Goal: Task Accomplishment & Management: Manage account settings

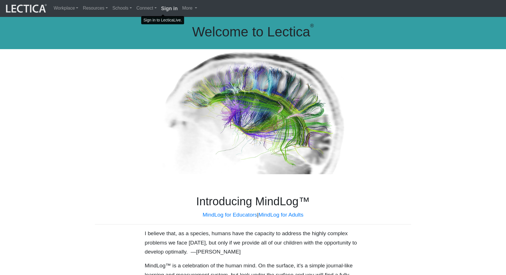
click at [161, 7] on strong "Sign in" at bounding box center [169, 9] width 17 height 6
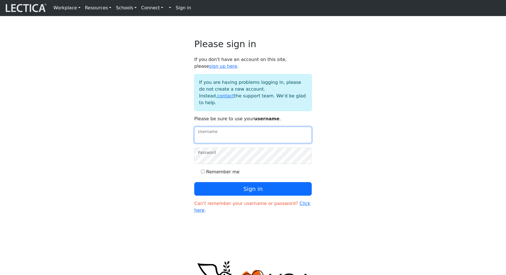
click at [231, 139] on input "Username" at bounding box center [252, 135] width 117 height 16
type input "amcorreia"
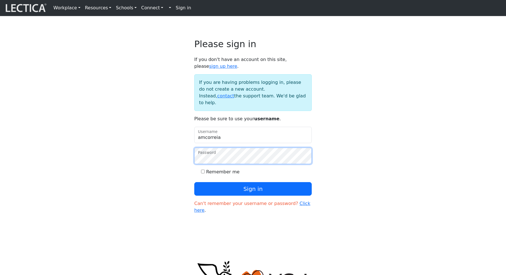
click at [194, 182] on button "Sign in" at bounding box center [252, 189] width 117 height 14
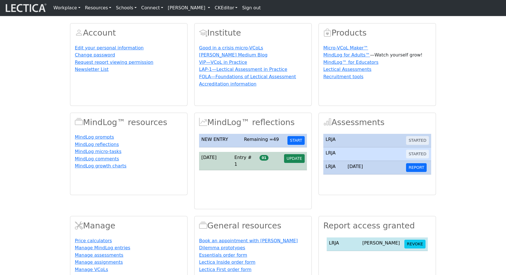
scroll to position [24, 0]
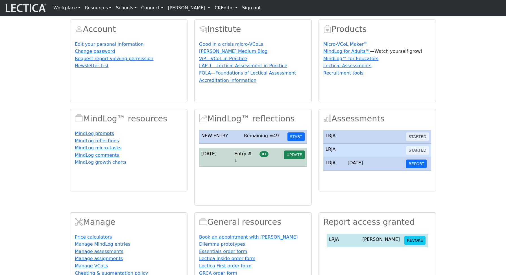
click at [203, 11] on link "[PERSON_NAME]" at bounding box center [188, 7] width 47 height 11
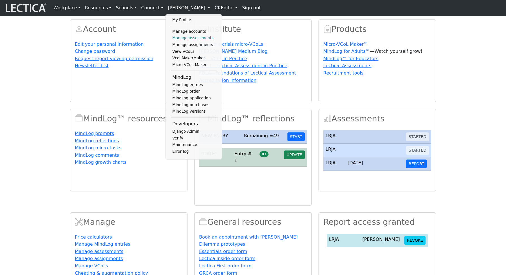
click at [187, 40] on link "Manage assessments" at bounding box center [194, 38] width 47 height 7
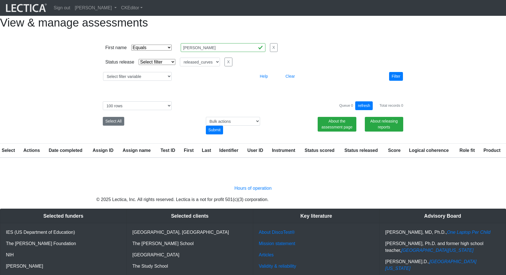
select select "iexact"
select select
select select "released_curves"
select select "100"
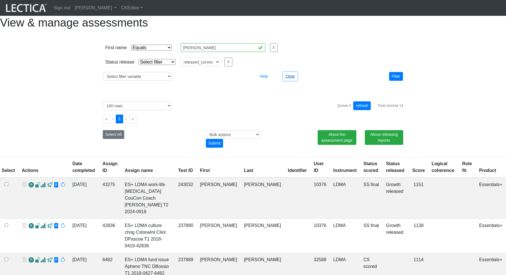
click at [291, 81] on button "Clear" at bounding box center [290, 76] width 14 height 9
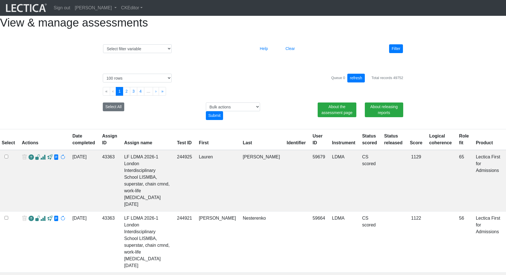
click at [195, 150] on th "Test ID" at bounding box center [185, 139] width 22 height 21
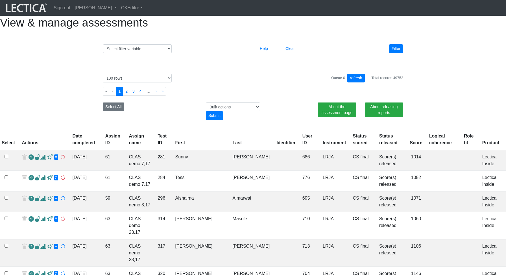
click at [172, 150] on th "Test ID" at bounding box center [163, 139] width 18 height 21
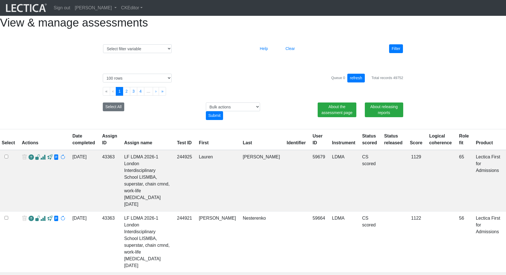
click at [365, 145] on link "Status scored" at bounding box center [369, 140] width 15 height 12
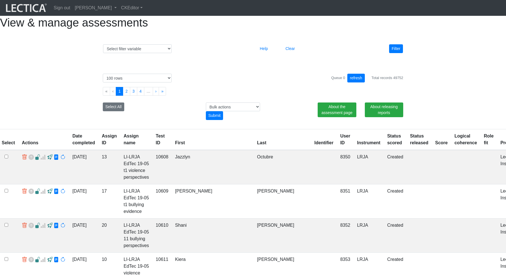
click at [387, 145] on link "Status scored" at bounding box center [394, 140] width 15 height 12
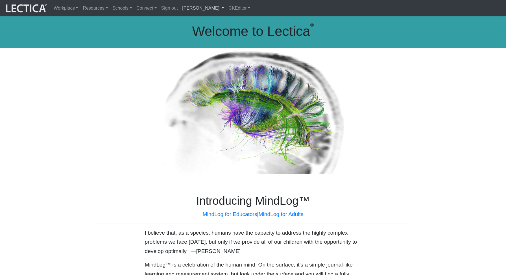
click at [203, 6] on link "[PERSON_NAME]" at bounding box center [203, 8] width 46 height 12
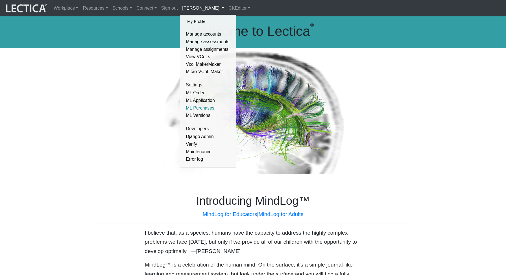
click at [196, 107] on link "ML Purchases" at bounding box center [208, 108] width 48 height 8
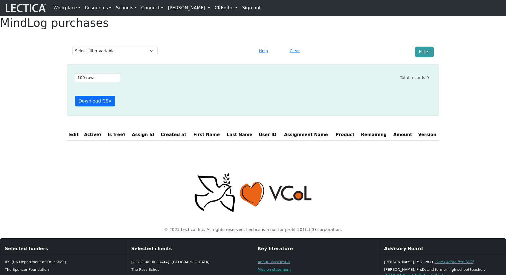
select select "100"
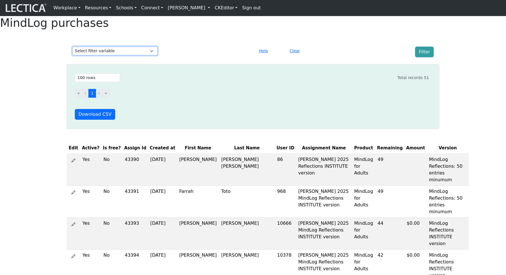
click at [142, 55] on select "Select filter variable First Name Last Name Version User ID Amount Created at P…" at bounding box center [114, 51] width 85 height 9
click at [137, 55] on select "Select filter variable First Name Last Name Version User ID Amount Created at P…" at bounding box center [114, 51] width 85 height 9
select select "product"
click at [72, 55] on select "Select filter variable First Name Last Name Version User ID Amount Created at P…" at bounding box center [114, 51] width 85 height 9
select select
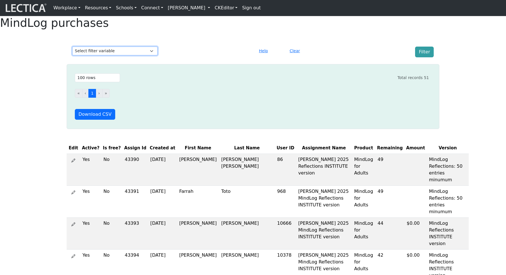
select select
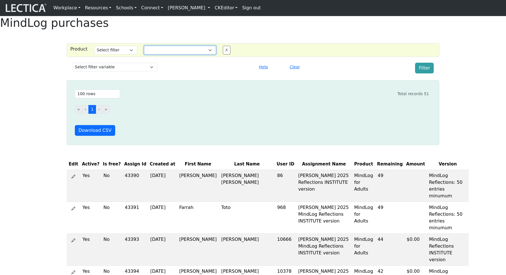
click at [154, 54] on select "CLAS Demo Essentials Essentials+ Essentials++ Essentials + Interview Essentials…" at bounding box center [180, 50] width 72 height 9
select select "MindLog for Adults"
click at [144, 54] on select "CLAS Demo Essentials Essentials+ Essentials++ Essentials + Interview Essentials…" at bounding box center [180, 50] width 72 height 9
click at [119, 54] on select "Select filter Equals Does not equal" at bounding box center [115, 50] width 43 height 9
select select "iexact"
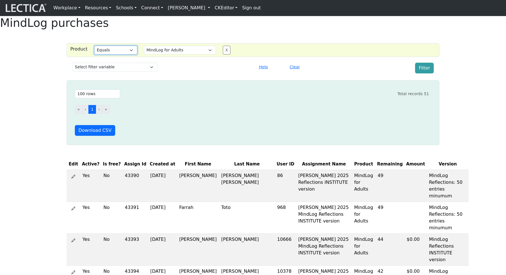
click at [94, 54] on select "Select filter Equals Does not equal" at bounding box center [115, 50] width 43 height 9
click at [425, 73] on button "Filter" at bounding box center [424, 68] width 19 height 11
click at [159, 54] on select "CLAS Demo Essentials Essentials+ Essentials++ Essentials + Interview Essentials…" at bounding box center [180, 50] width 72 height 9
click at [144, 54] on select "CLAS Demo Essentials Essentials+ Essentials++ Essentials + Interview Essentials…" at bounding box center [180, 50] width 72 height 9
click at [424, 73] on button "Filter" at bounding box center [424, 68] width 19 height 11
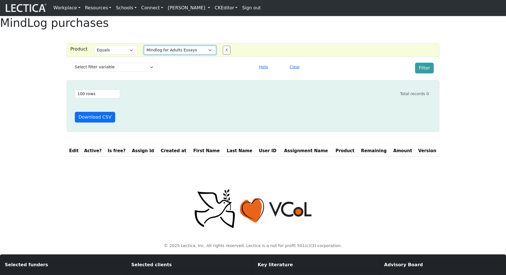
click at [184, 54] on select "CLAS Demo Essentials Essentials+ Essentials++ Essentials + Interview Essentials…" at bounding box center [180, 50] width 72 height 9
click at [144, 54] on select "CLAS Demo Essentials Essentials+ Essentials++ Essentials + Interview Essentials…" at bounding box center [180, 50] width 72 height 9
click at [424, 73] on button "Filter" at bounding box center [424, 68] width 19 height 11
click at [177, 54] on select "CLAS Demo Essentials Essentials+ Essentials++ Essentials + Interview Essentials…" at bounding box center [180, 50] width 72 height 9
click at [144, 54] on select "CLAS Demo Essentials Essentials+ Essentials++ Essentials + Interview Essentials…" at bounding box center [180, 50] width 72 height 9
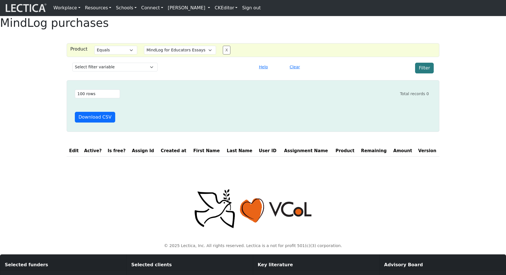
click at [423, 73] on button "Filter" at bounding box center [424, 68] width 19 height 11
click at [169, 54] on select "CLAS Demo Essentials Essentials+ Essentials++ Essentials + Interview Essentials…" at bounding box center [180, 50] width 72 height 9
select select "MindLog for Adults"
click at [144, 54] on select "CLAS Demo Essentials Essentials+ Essentials++ Essentials + Interview Essentials…" at bounding box center [180, 50] width 72 height 9
click at [429, 73] on button "Filter" at bounding box center [424, 68] width 19 height 11
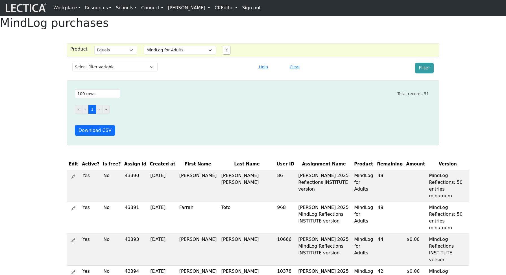
click at [194, 12] on link "[PERSON_NAME]" at bounding box center [188, 7] width 47 height 11
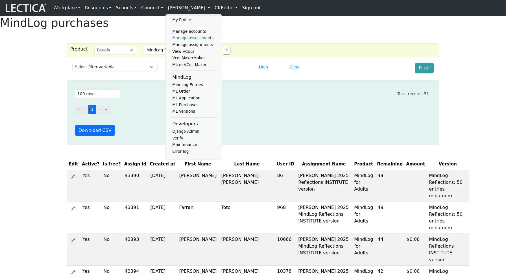
click at [185, 40] on link "Manage assessments" at bounding box center [194, 38] width 47 height 7
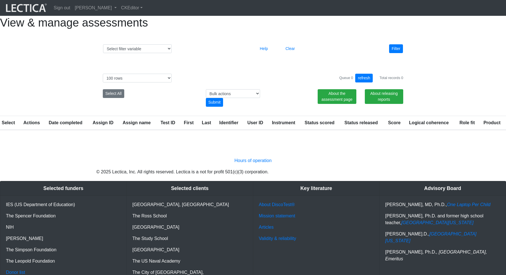
select select "100"
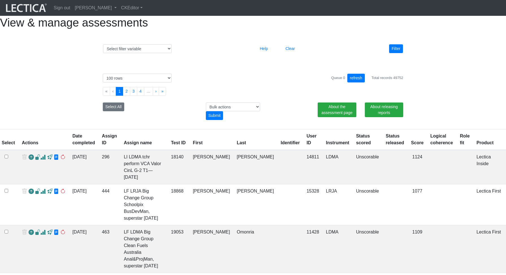
click at [41, 160] on span at bounding box center [42, 157] width 5 height 6
